Goal: Obtain resource: Obtain resource

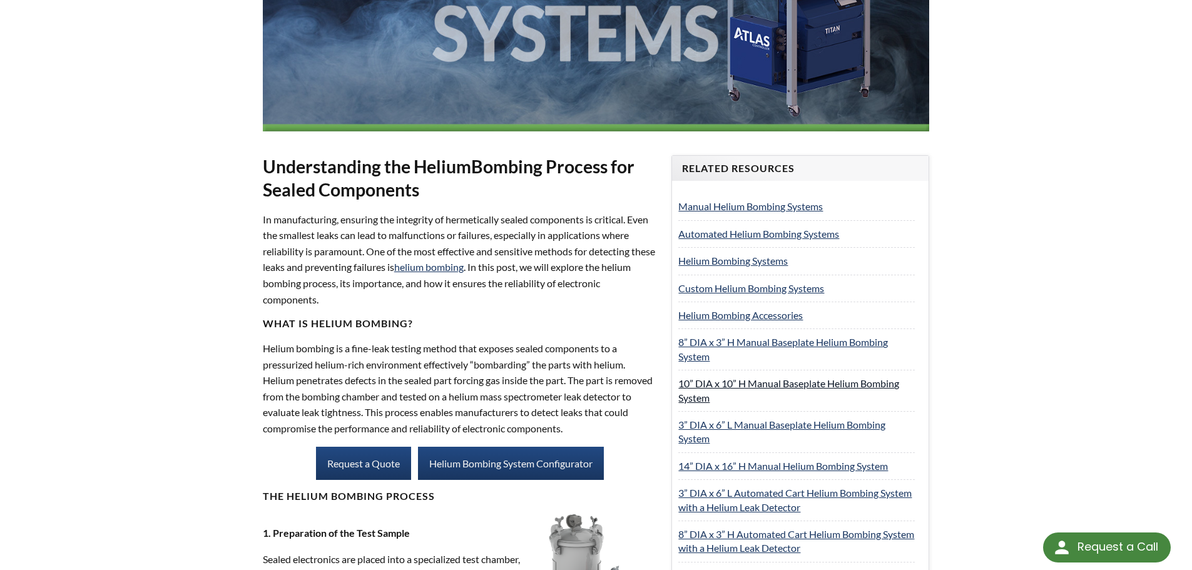
scroll to position [375, 0]
click at [768, 340] on link "8” DIA x 3” H Manual Baseplate Helium Bombing System" at bounding box center [783, 350] width 210 height 26
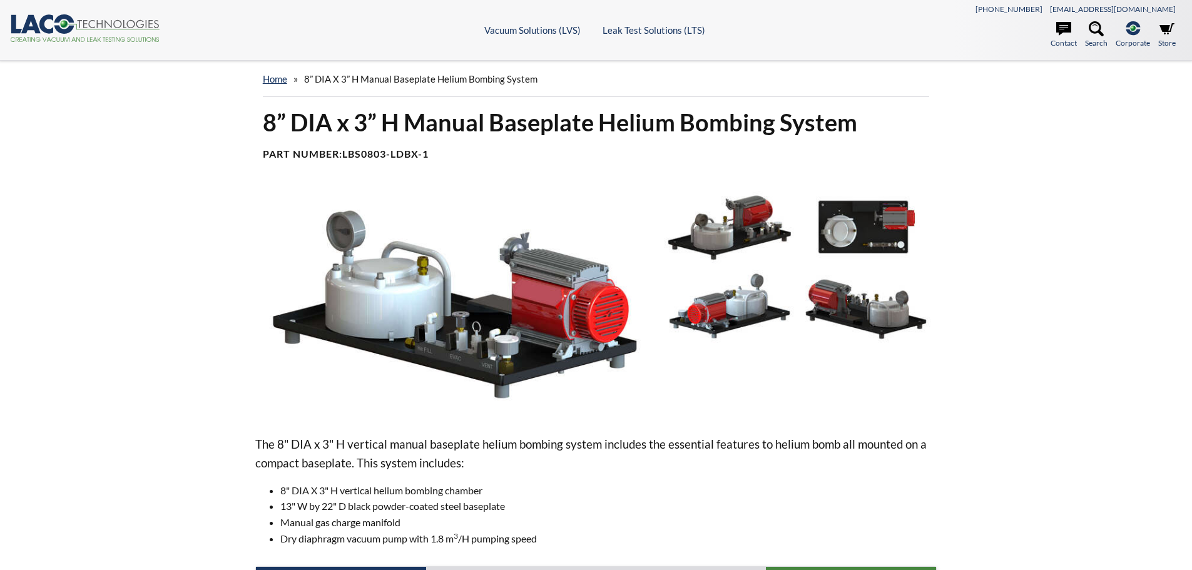
select select "Language Translate Widget"
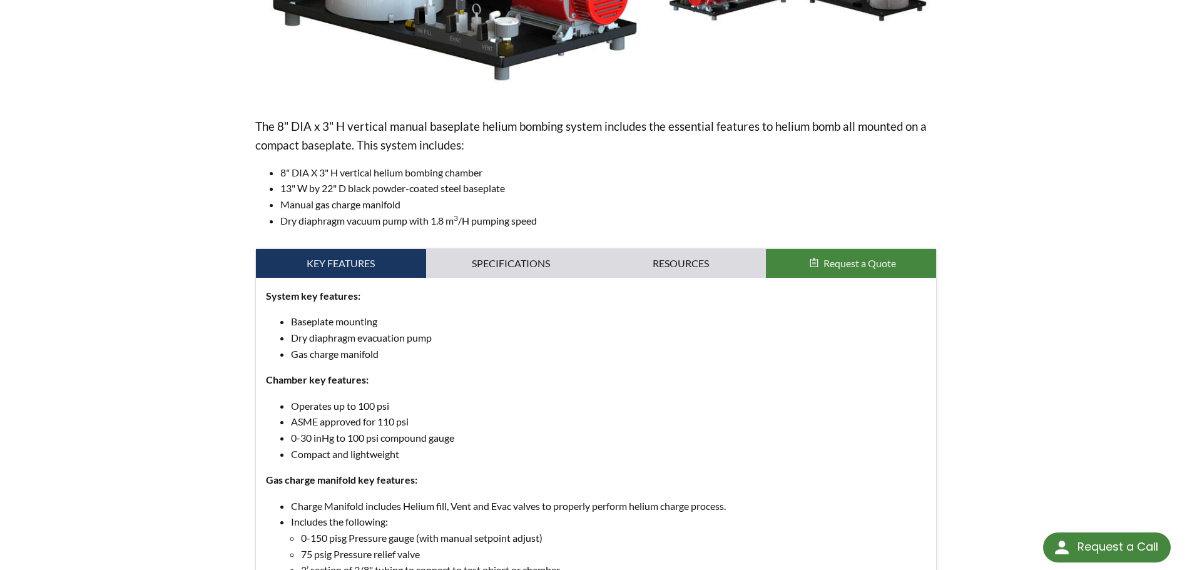
scroll to position [375, 0]
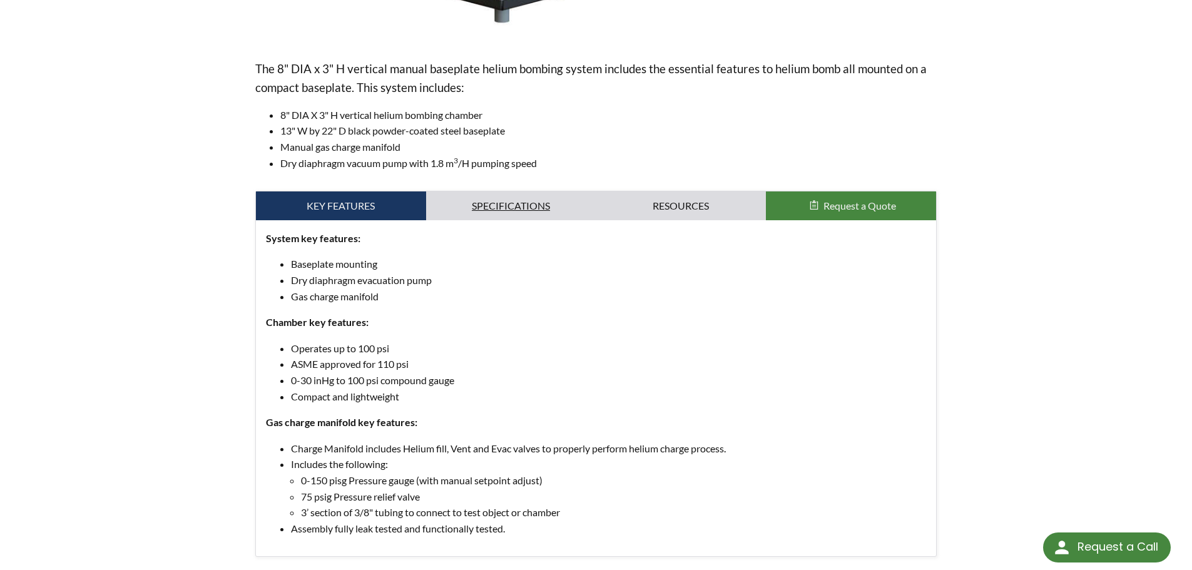
click at [522, 199] on link "Specifications" at bounding box center [511, 205] width 170 height 29
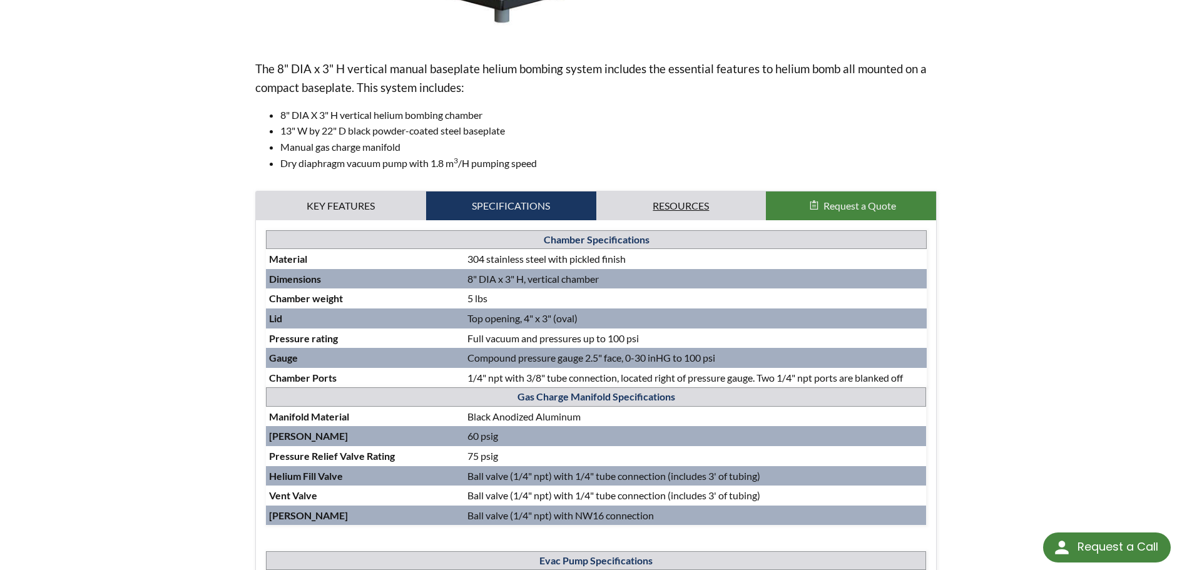
click at [668, 205] on link "Resources" at bounding box center [681, 205] width 170 height 29
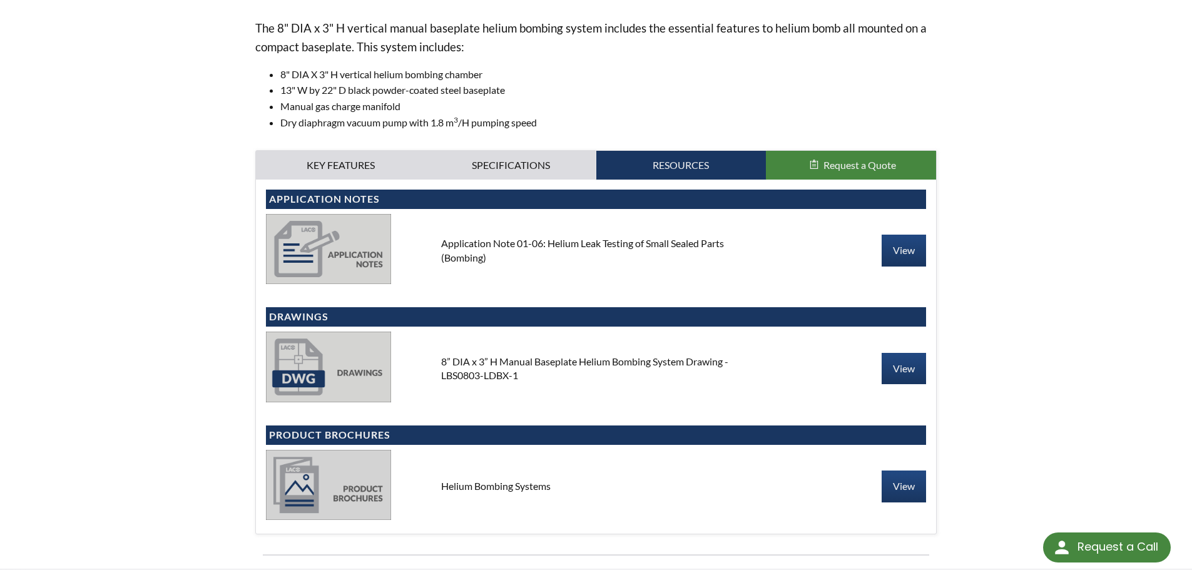
scroll to position [438, 0]
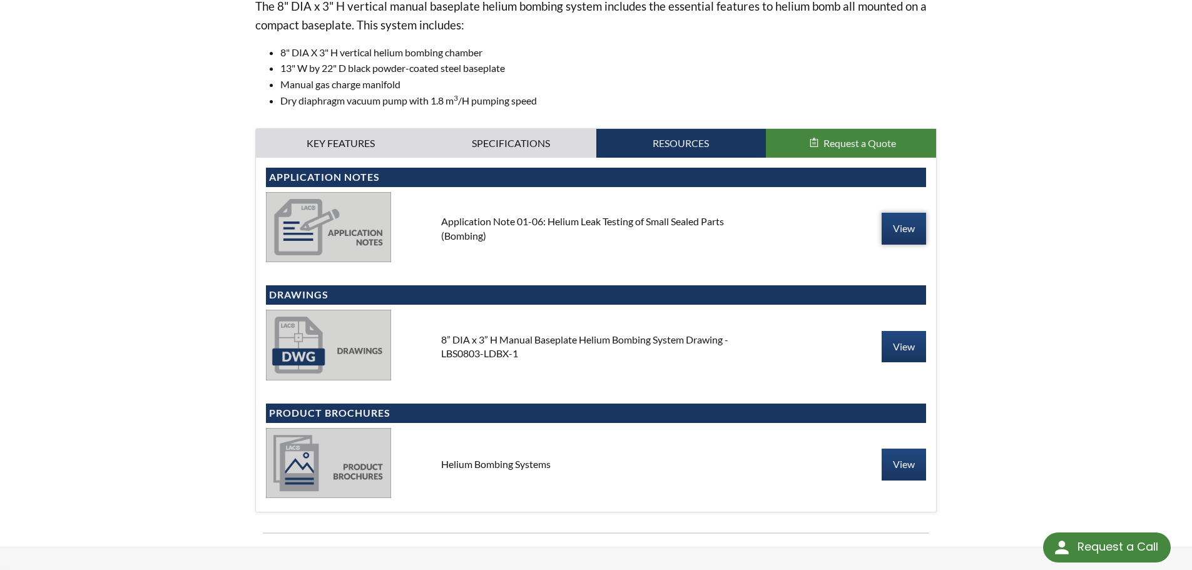
click at [914, 227] on link "View" at bounding box center [904, 228] width 44 height 31
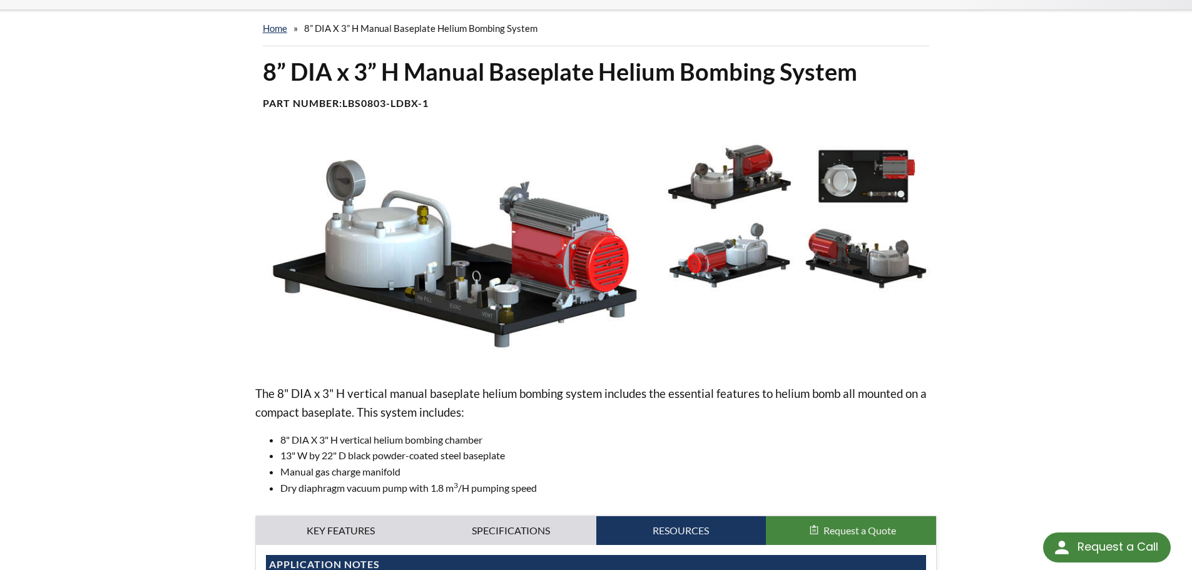
scroll to position [0, 0]
